Goal: Find specific page/section: Find specific page/section

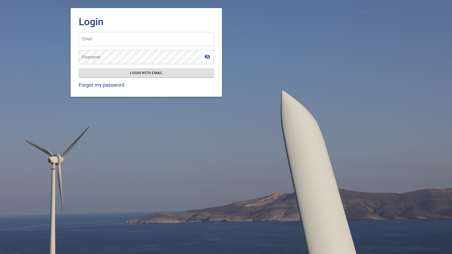
click at [112, 36] on input "Email" at bounding box center [146, 39] width 135 height 14
click at [83, 39] on input "Email" at bounding box center [146, 39] width 135 height 14
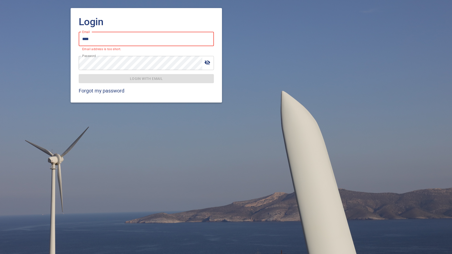
type input "**********"
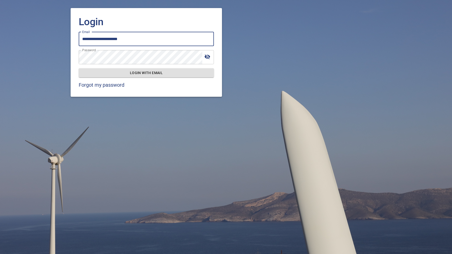
click at [137, 73] on span "Login with email" at bounding box center [146, 73] width 127 height 6
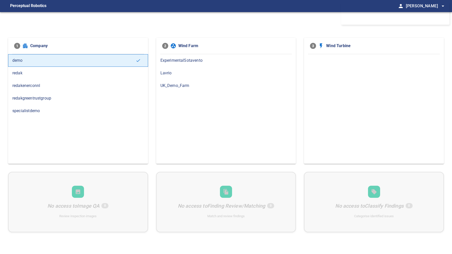
click at [33, 97] on span "redakgreentrustgroup" at bounding box center [77, 98] width 131 height 6
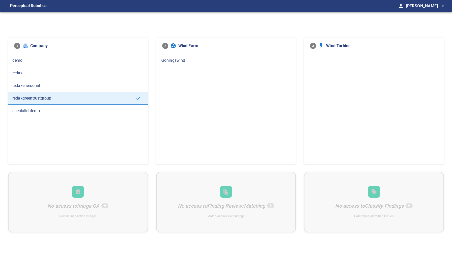
click at [417, 8] on span "Yme Geldhoff arrow_drop_down" at bounding box center [426, 6] width 40 height 7
click at [343, 22] on div at bounding box center [226, 127] width 452 height 254
click at [98, 207] on div "No access to Image QA 0 Review inspection images No access to Finding Review/Ma…" at bounding box center [226, 202] width 436 height 61
click at [104, 205] on div "No access to Image QA 0 Review inspection images No access to Finding Review/Ma…" at bounding box center [226, 202] width 436 height 61
click at [337, 45] on span "Wind Turbine" at bounding box center [382, 46] width 112 height 6
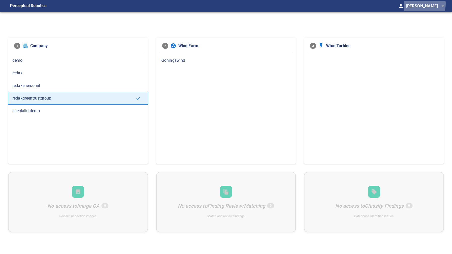
click at [421, 4] on span "Yme Geldhoff arrow_drop_down" at bounding box center [426, 6] width 40 height 7
click at [421, 4] on ul "exit_to_app Logout" at bounding box center [420, 9] width 30 height 10
click at [36, 4] on div at bounding box center [226, 127] width 452 height 254
click at [33, 5] on figcaption "Perceptual Robotics" at bounding box center [28, 6] width 36 height 8
click at [173, 61] on span "Kroningswind" at bounding box center [225, 61] width 131 height 6
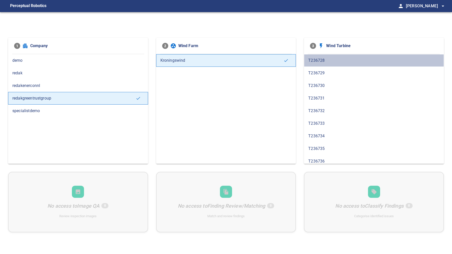
click at [316, 59] on span "T236728" at bounding box center [373, 61] width 131 height 6
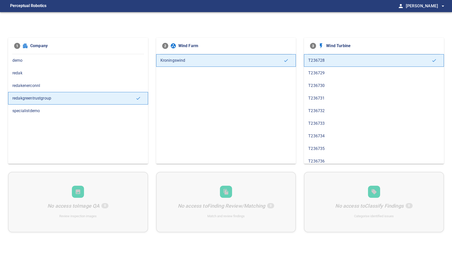
click at [73, 199] on div "No access to Image QA 0 Review inspection images No access to Finding Review/Ma…" at bounding box center [226, 202] width 436 height 61
click at [114, 208] on div "No access to Image QA 0 Review inspection images No access to Finding Review/Ma…" at bounding box center [226, 202] width 436 height 61
